Goal: Complete application form

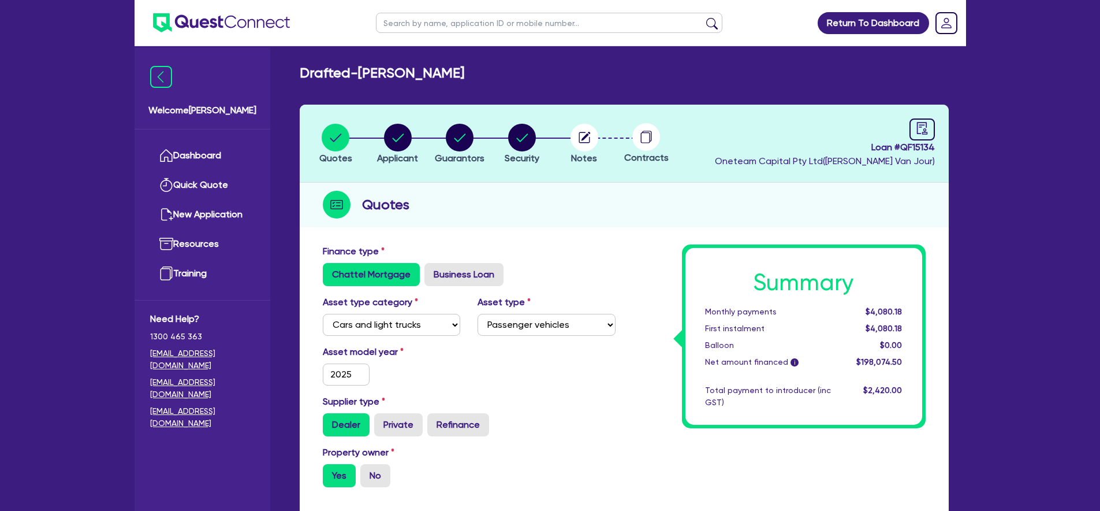
select select "CARS_AND_LIGHT_TRUCKS"
select select "PASSENGER_VEHICLES"
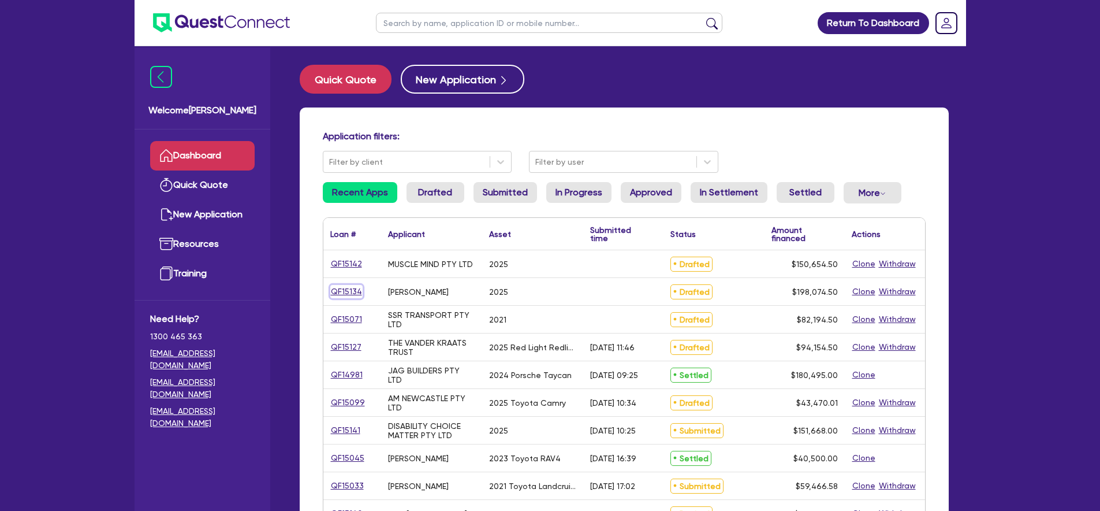
click at [346, 295] on link "QF15134" at bounding box center [346, 291] width 32 height 13
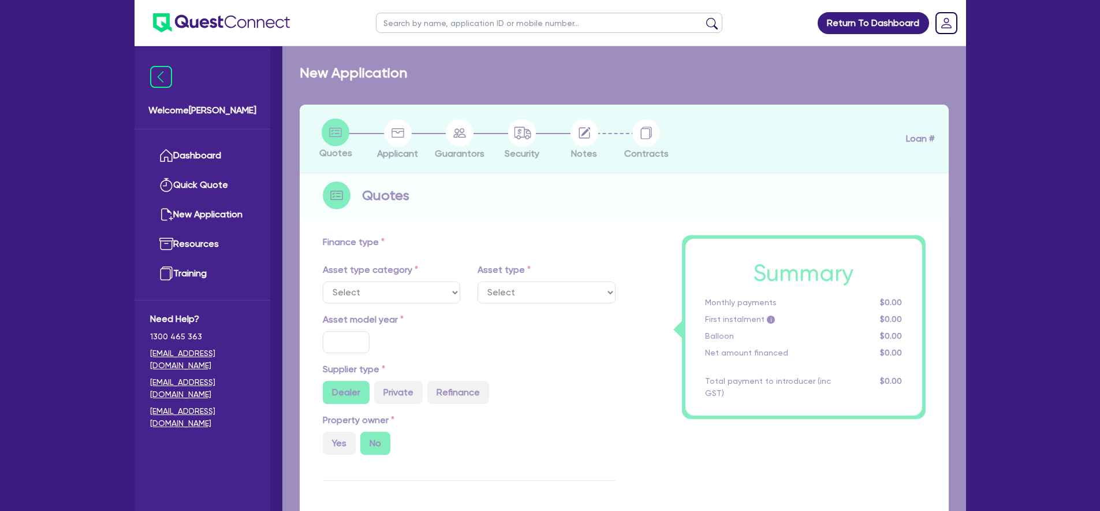
select select "CARS_AND_LIGHT_TRUCKS"
type input "2025"
radio input "true"
type input "220,000"
type input "25,000"
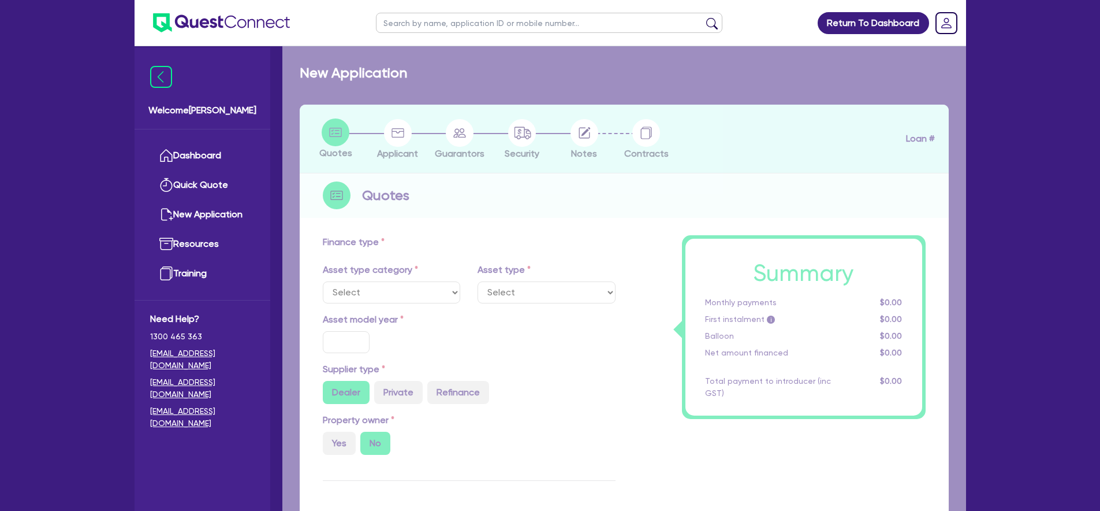
type input "8.99"
type input "2,200"
select select "PASSENGER_VEHICLES"
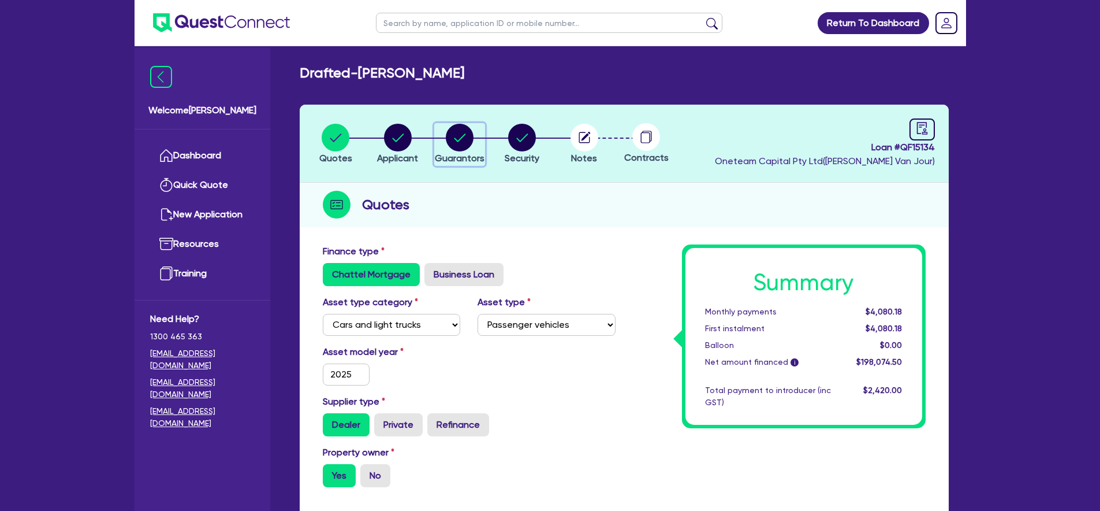
click at [456, 142] on circle "button" at bounding box center [460, 138] width 28 height 28
select select "MR"
select select "QLD"
select select "SINGLE"
select select "CASH"
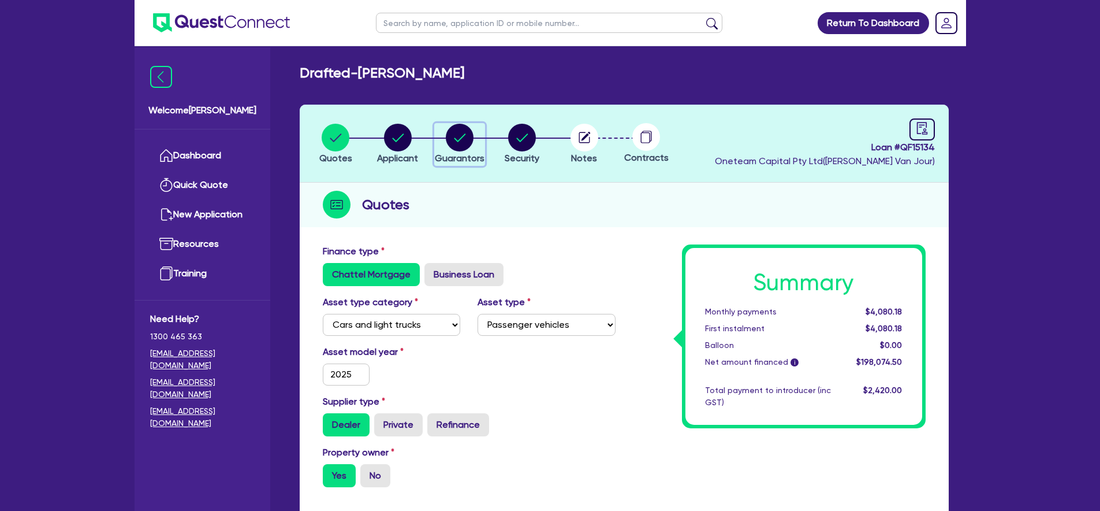
select select "VEHICLE_LOAN"
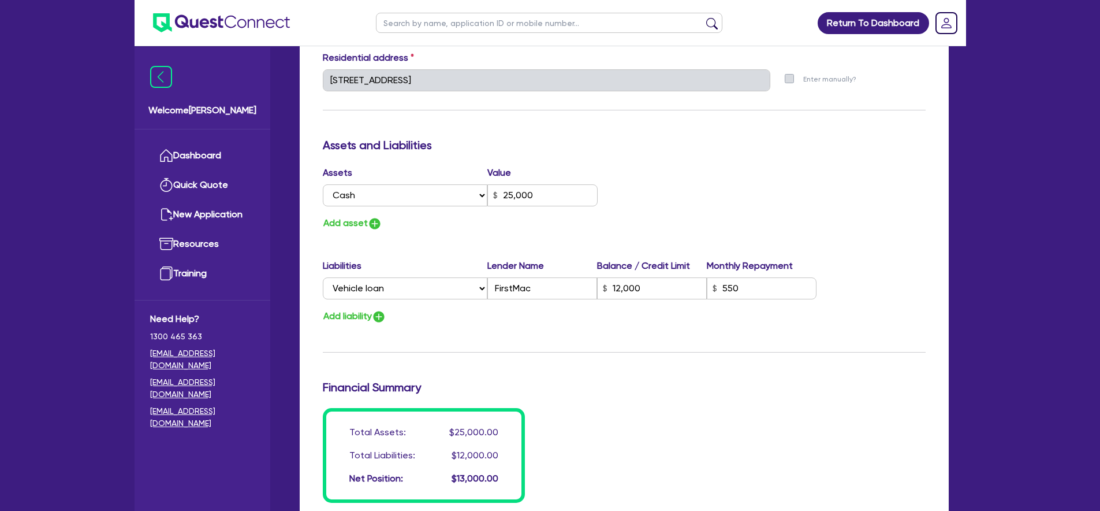
scroll to position [405, 0]
